Goal: Information Seeking & Learning: Find specific page/section

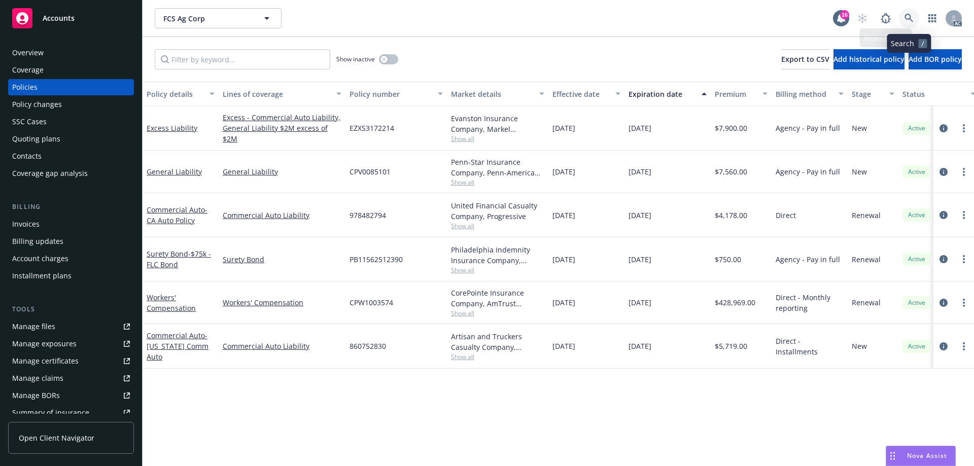
click at [909, 15] on icon at bounding box center [908, 18] width 9 height 9
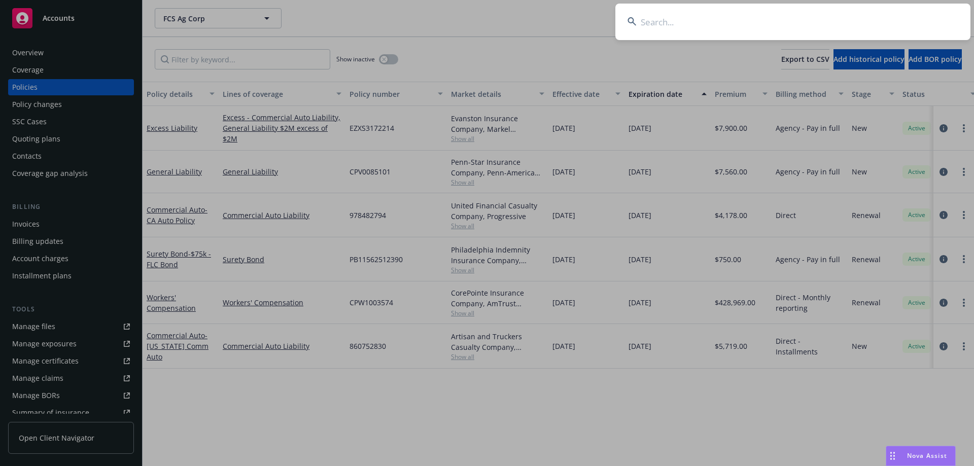
click at [825, 16] on input at bounding box center [792, 22] width 355 height 37
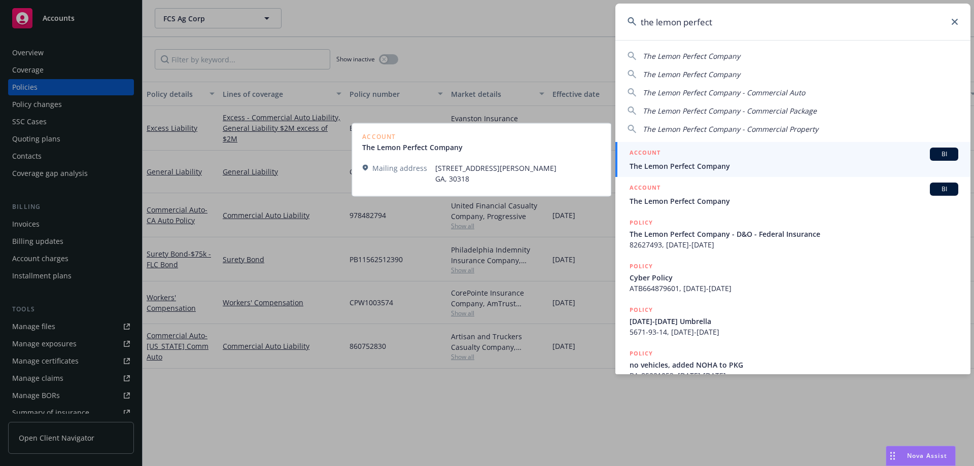
type input "the lemon perfect"
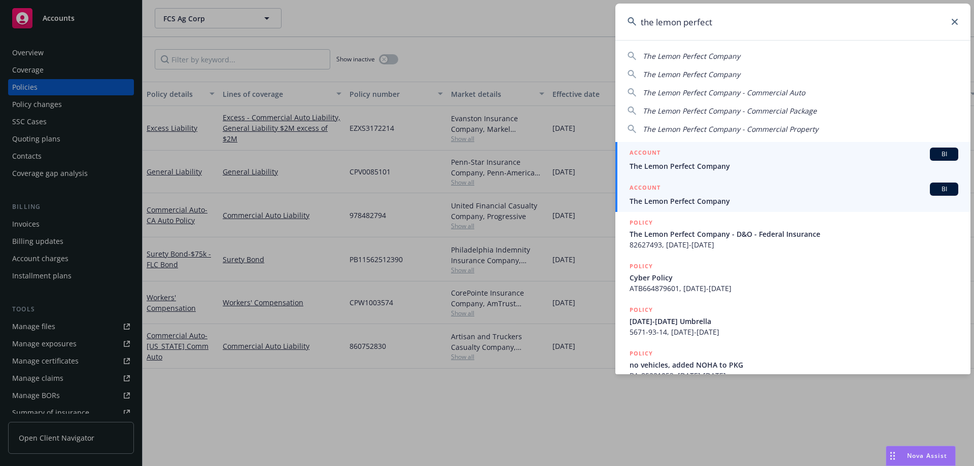
drag, startPoint x: 688, startPoint y: 160, endPoint x: 669, endPoint y: 192, distance: 37.8
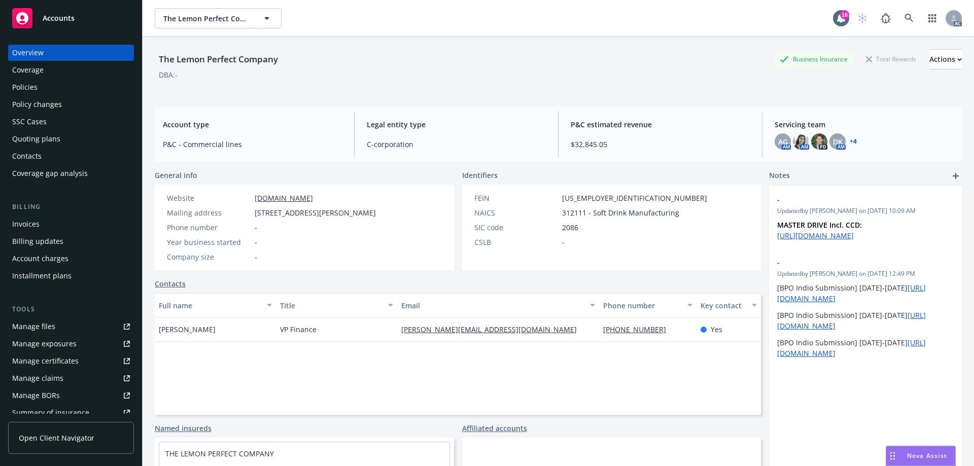
click at [46, 81] on div "Policies" at bounding box center [71, 87] width 118 height 16
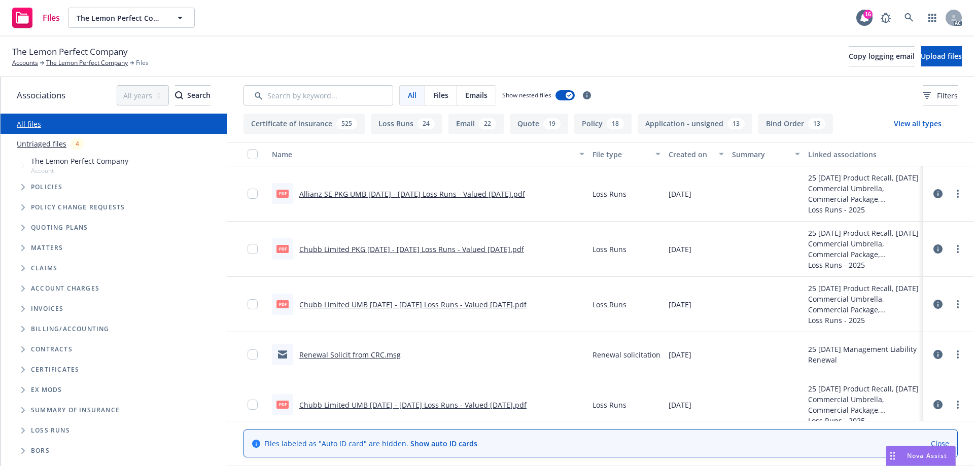
click at [49, 147] on link "Untriaged files" at bounding box center [42, 143] width 50 height 11
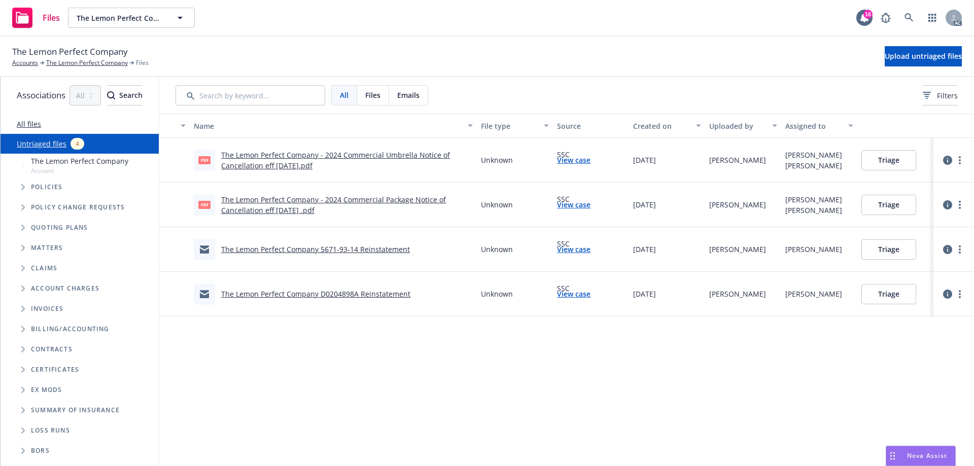
click at [32, 122] on link "All files" at bounding box center [29, 124] width 24 height 10
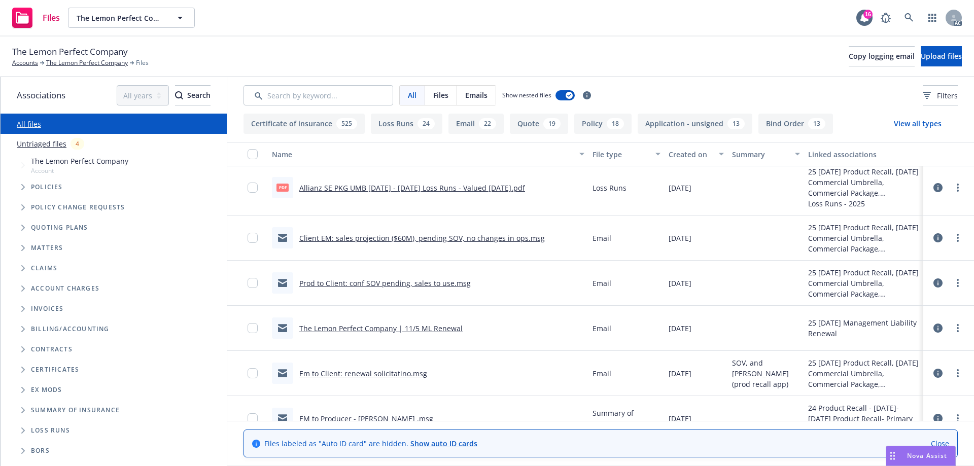
scroll to position [304, 0]
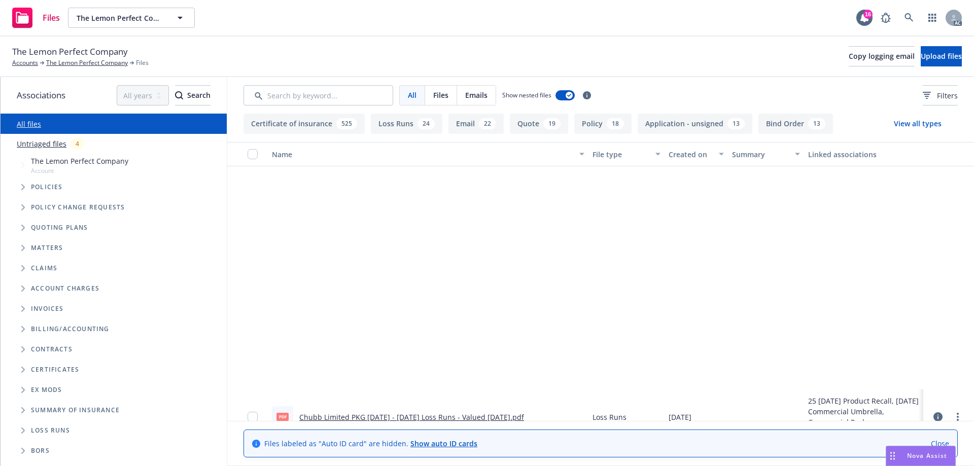
scroll to position [304, 0]
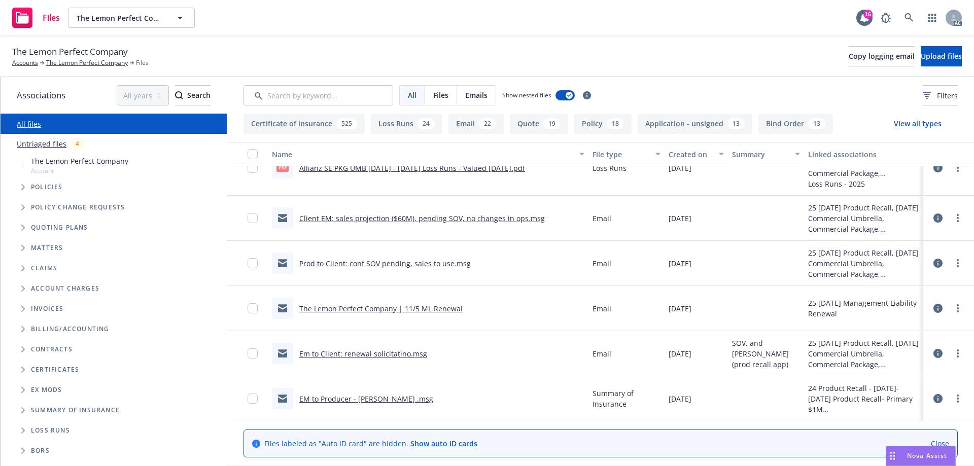
click at [37, 145] on link "Untriaged files" at bounding box center [42, 143] width 50 height 11
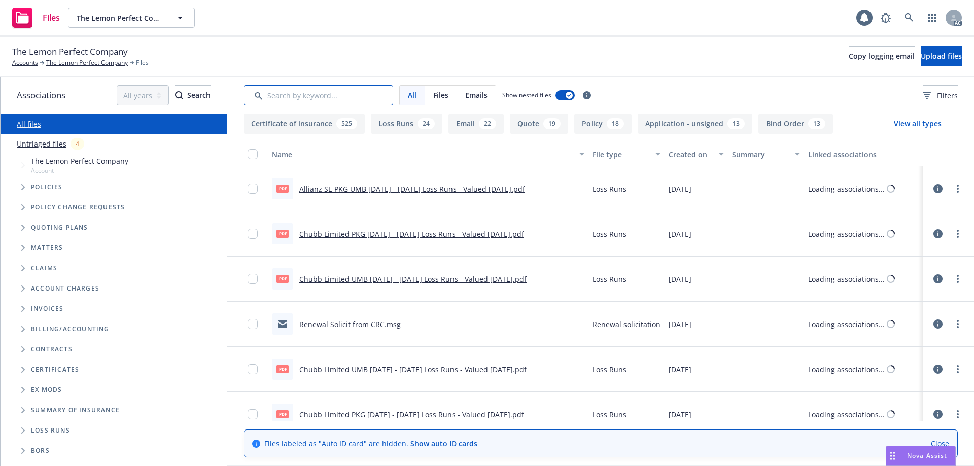
click at [284, 98] on input "Search by keyword..." at bounding box center [318, 95] width 150 height 20
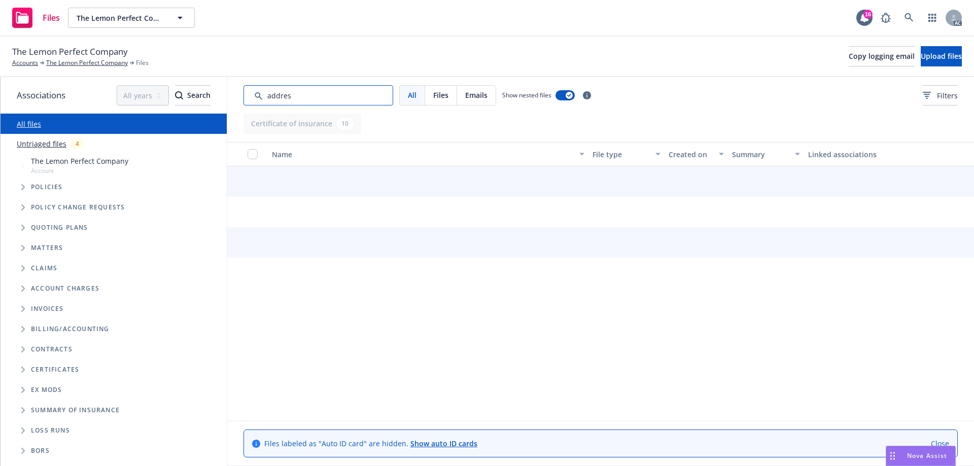
type input "address"
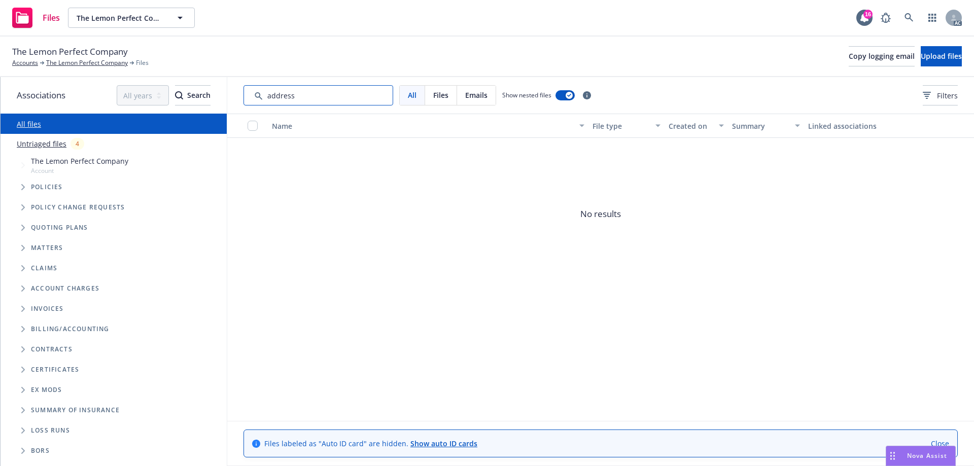
click at [292, 96] on input "Search by keyword..." at bounding box center [318, 95] width 150 height 20
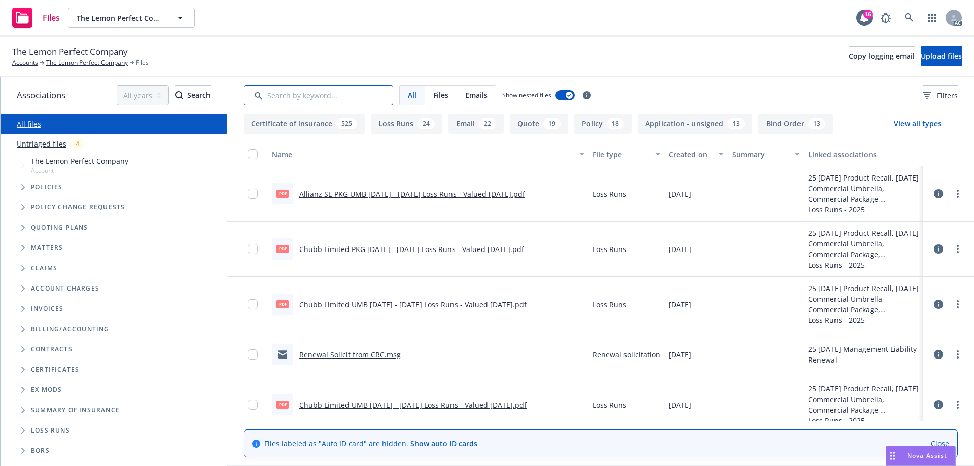
click at [337, 95] on input "Search by keyword..." at bounding box center [318, 95] width 150 height 20
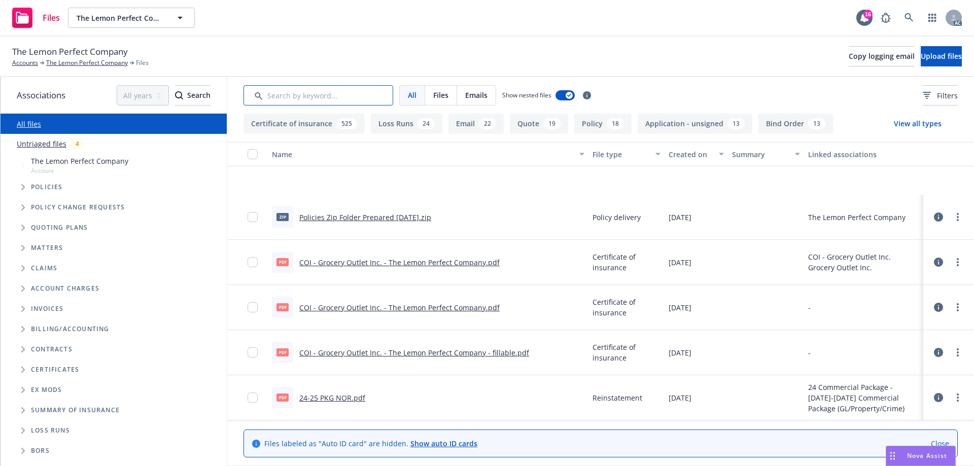
scroll to position [659, 0]
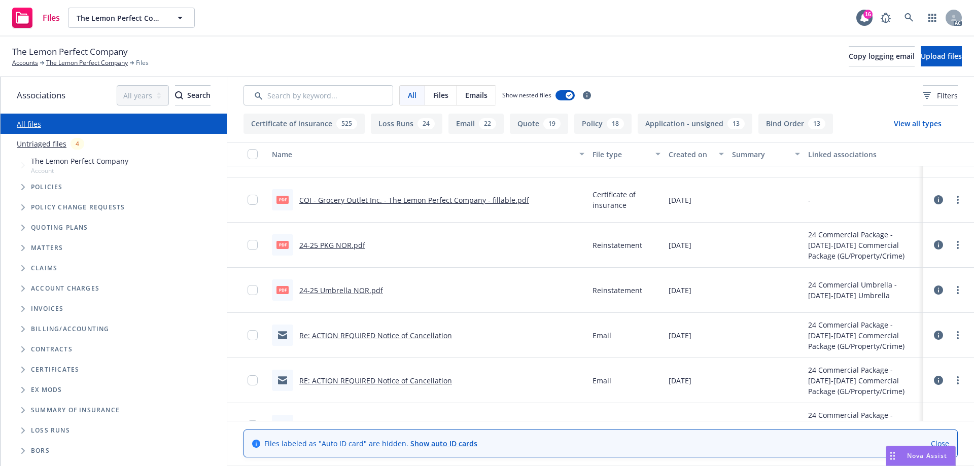
click at [378, 336] on link "Re: ACTION REQUIRED Notice of Cancellation" at bounding box center [375, 336] width 153 height 10
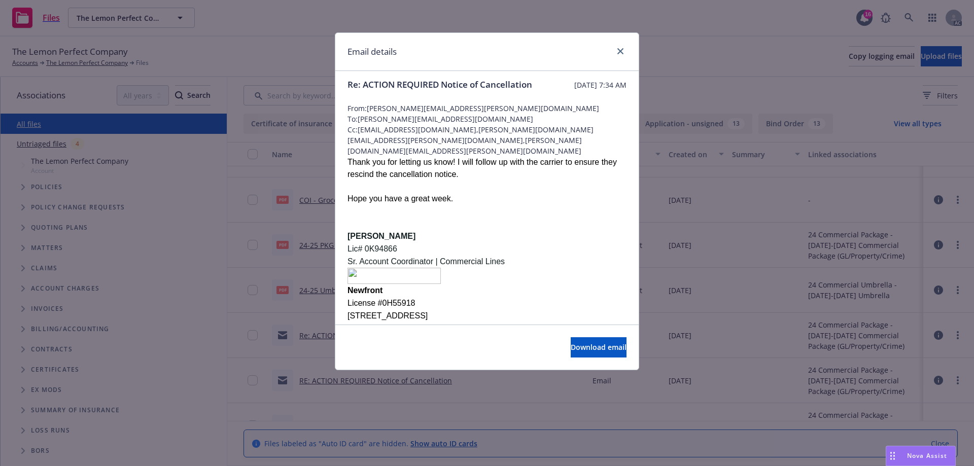
scroll to position [0, 0]
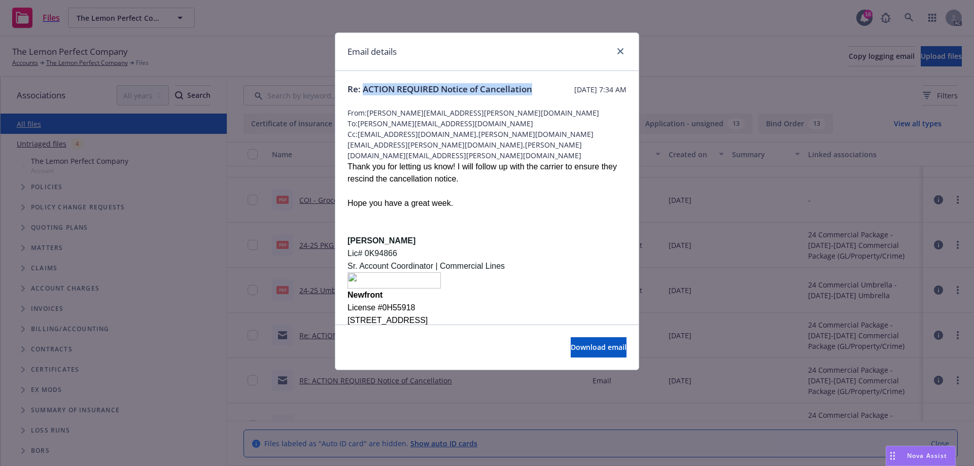
drag, startPoint x: 364, startPoint y: 91, endPoint x: 428, endPoint y: 105, distance: 65.4
click at [428, 95] on span "Re: ACTION REQUIRED Notice of Cancellation" at bounding box center [439, 89] width 185 height 12
copy span "ACTION REQUIRED Notice of Cancellation"
